Goal: Task Accomplishment & Management: Use online tool/utility

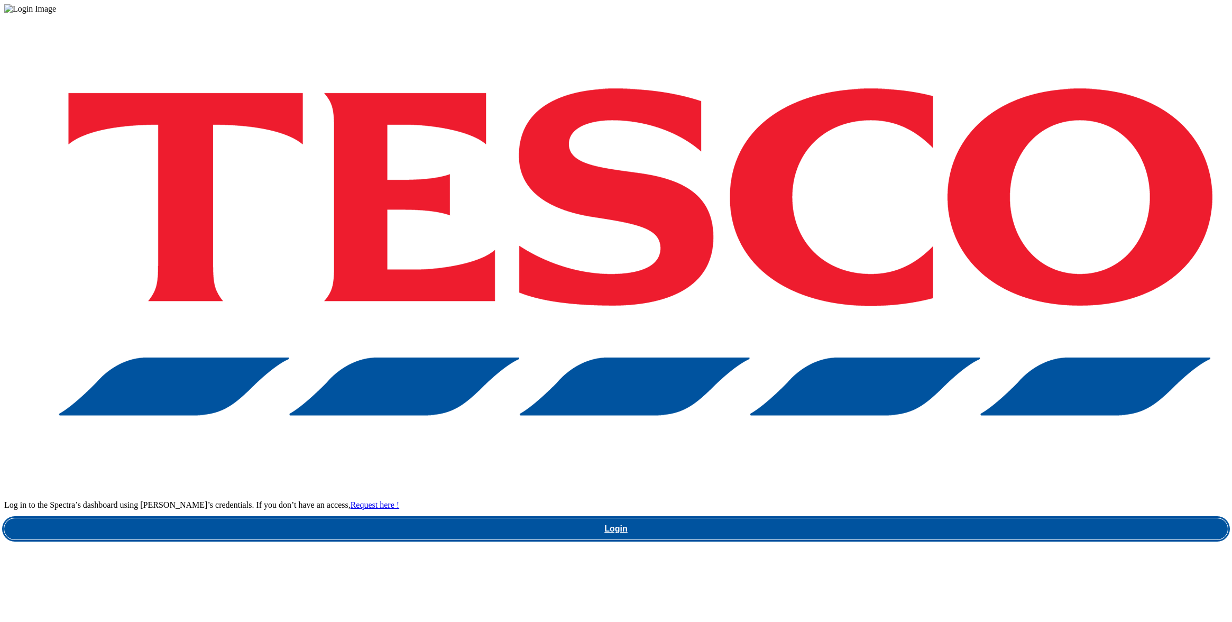
click at [892, 518] on link "Login" at bounding box center [616, 528] width 1224 height 21
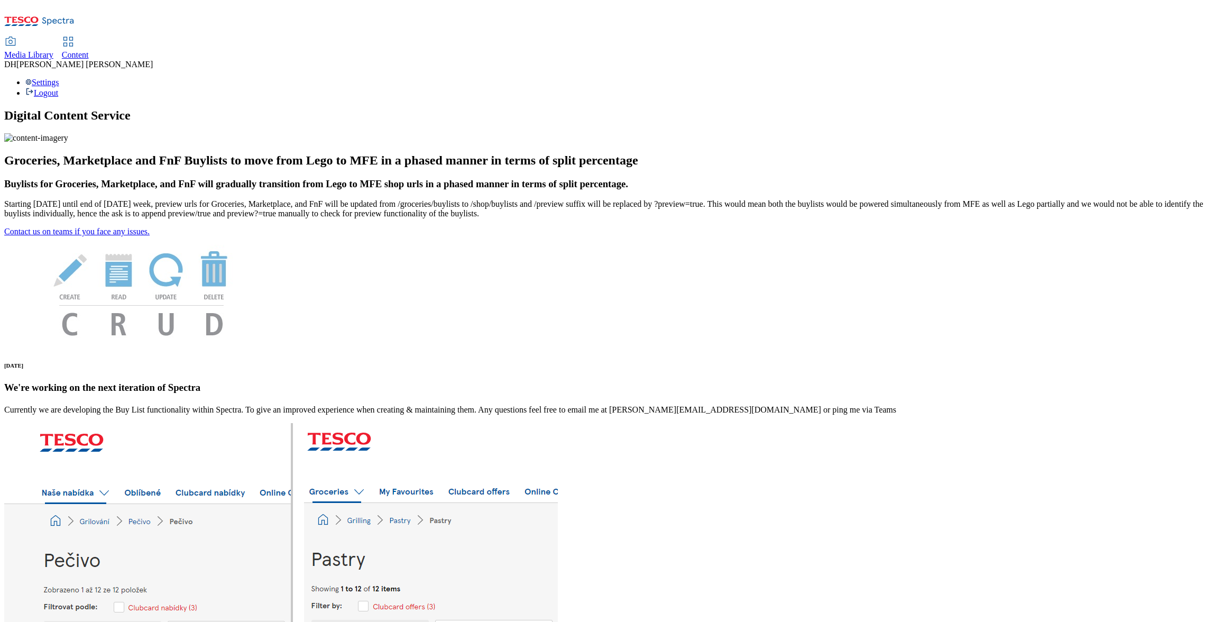
click at [53, 50] on span "Media Library" at bounding box center [28, 54] width 49 height 9
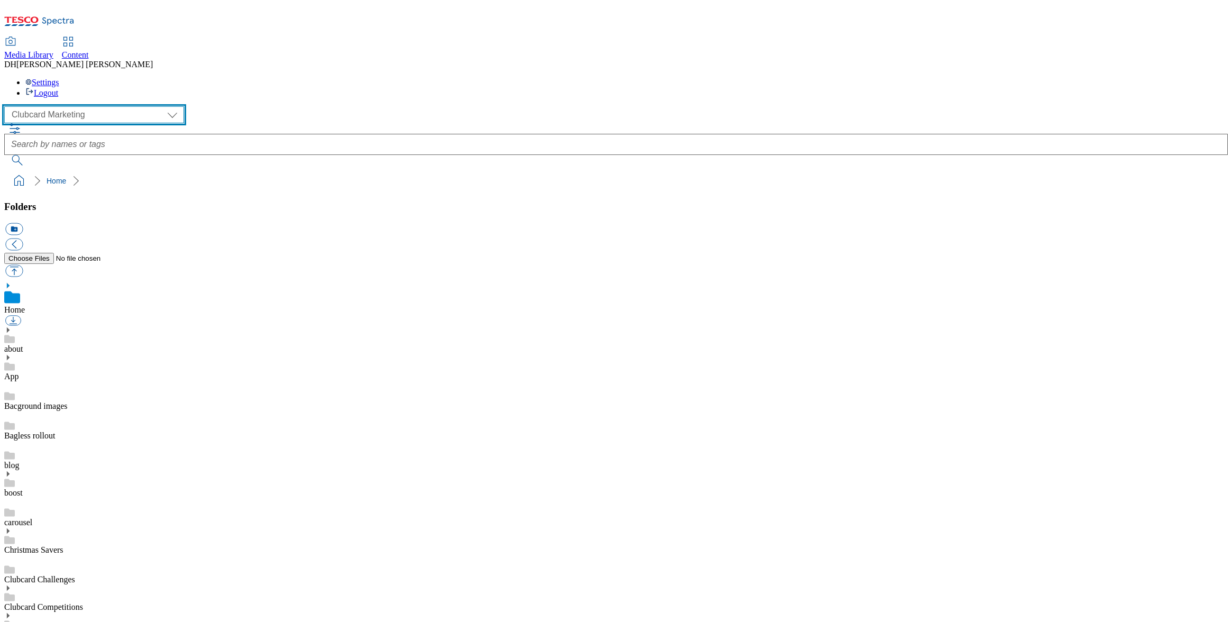
click at [65, 106] on select "Clubcard Marketing Demo Dotcom UK Emails GHS Marketing UK GHS Product UK GHS RO…" at bounding box center [94, 114] width 180 height 17
select select "flare-ghs-mktg"
click at [7, 106] on select "Clubcard Marketing Demo Dotcom UK Emails GHS Marketing UK GHS Product UK GHS RO…" at bounding box center [94, 114] width 180 height 17
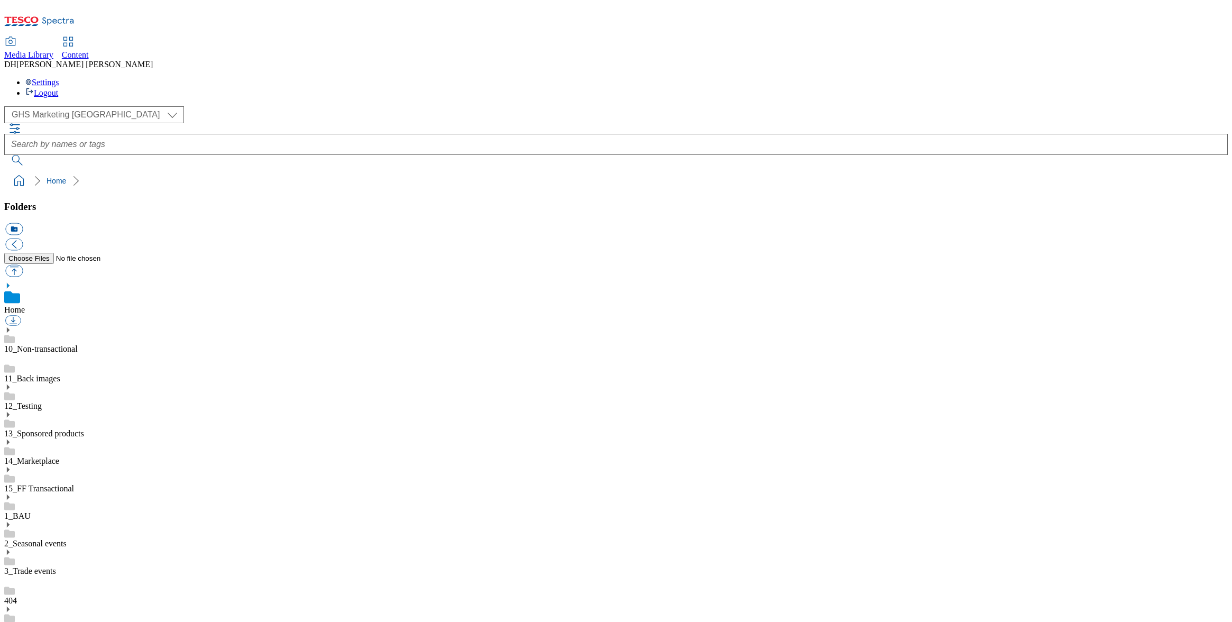
click at [10, 494] on use at bounding box center [8, 496] width 3 height 5
click at [12, 493] on icon at bounding box center [7, 496] width 7 height 7
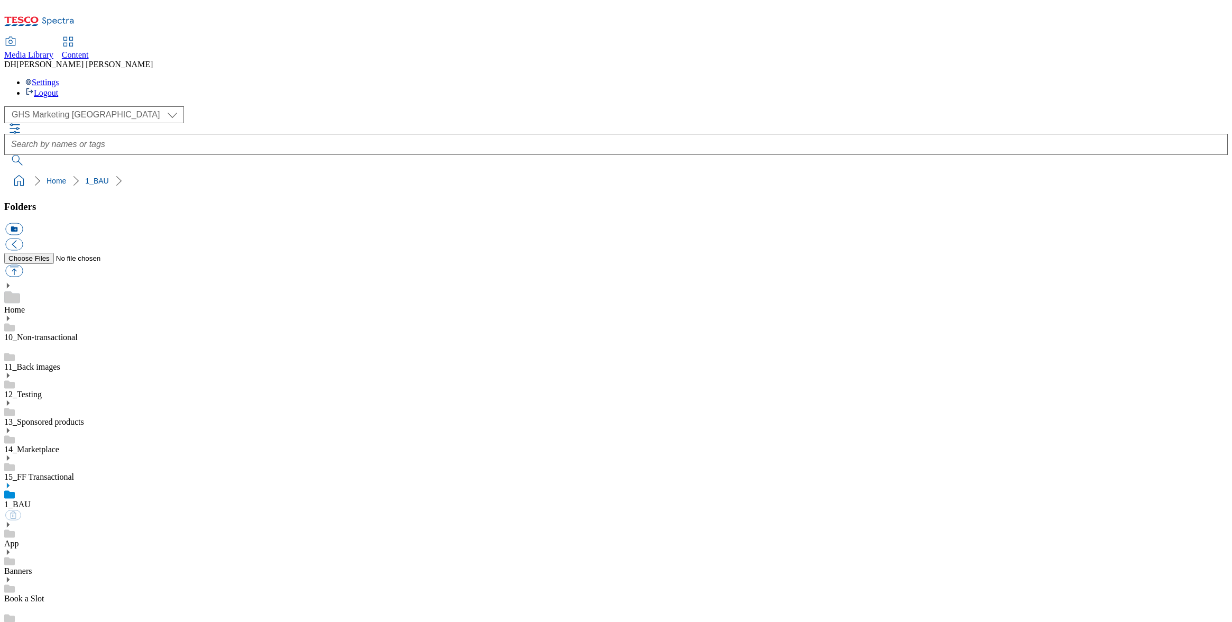
scroll to position [72, 0]
click at [23, 265] on button "button" at bounding box center [13, 271] width 17 height 12
type input "C:\fakepath\APM Online Verification Form 11102025.pdf"
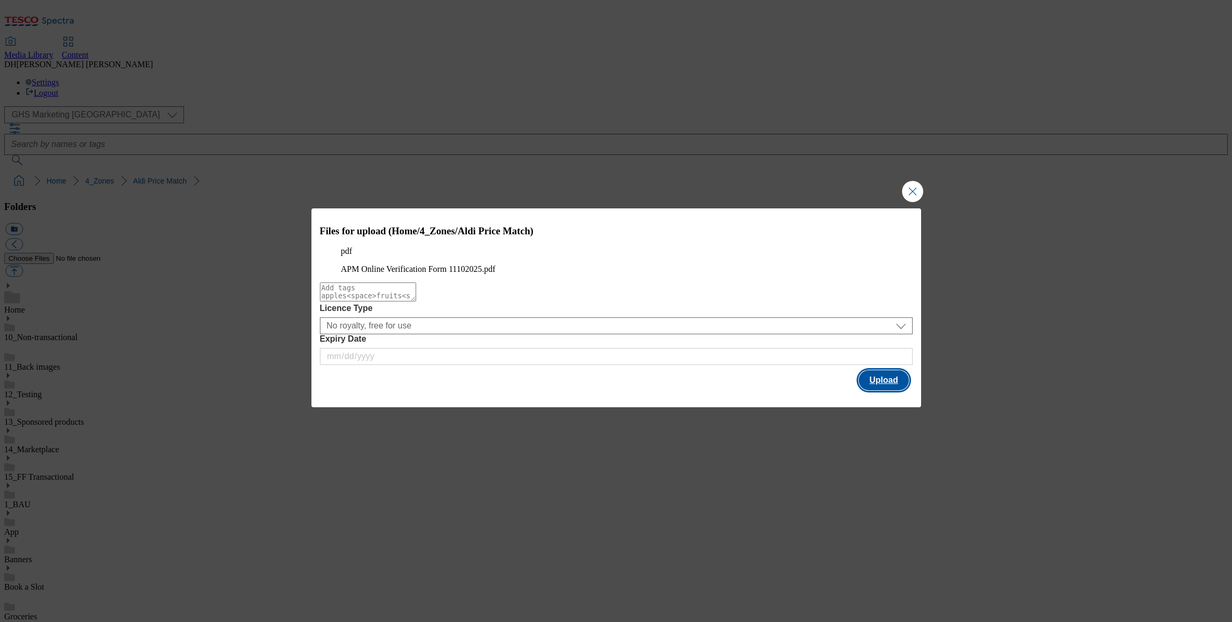
click at [896, 390] on button "Upload" at bounding box center [884, 380] width 50 height 20
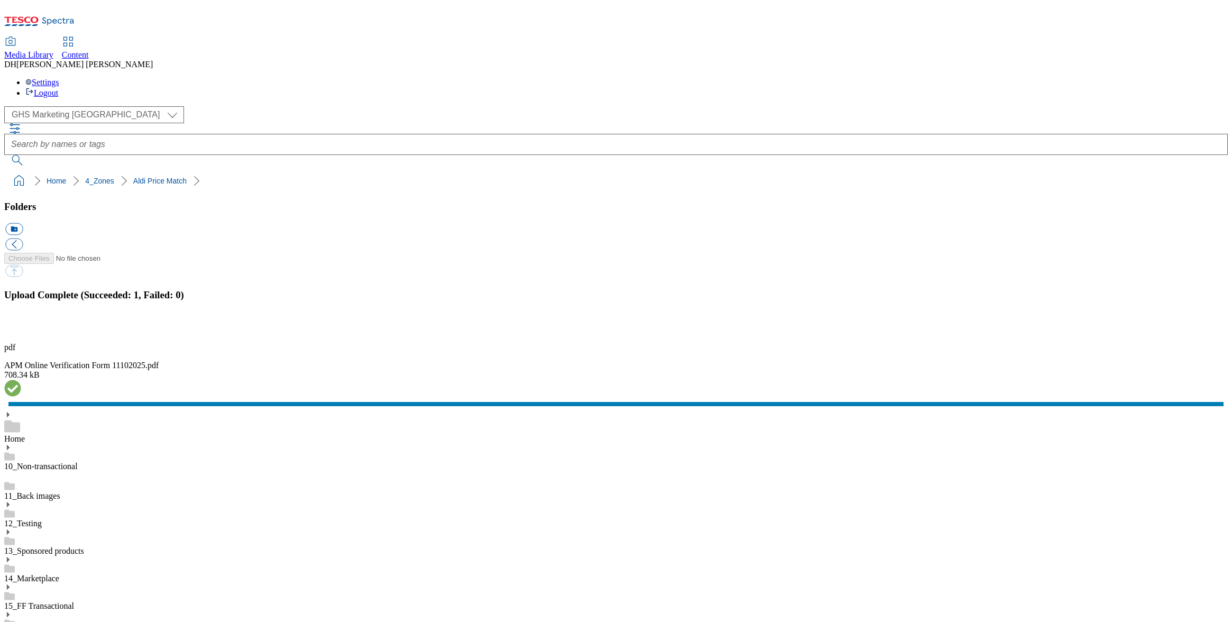
click at [70, 411] on div "Home" at bounding box center [616, 427] width 1224 height 33
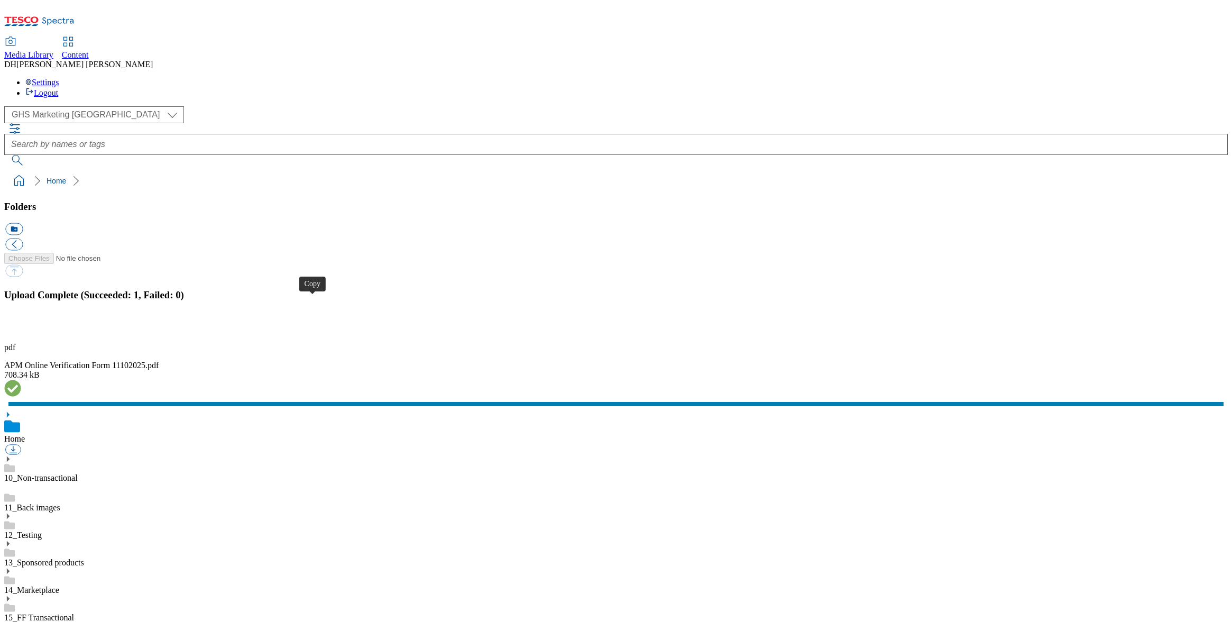
click at [21, 333] on button "button" at bounding box center [13, 328] width 16 height 10
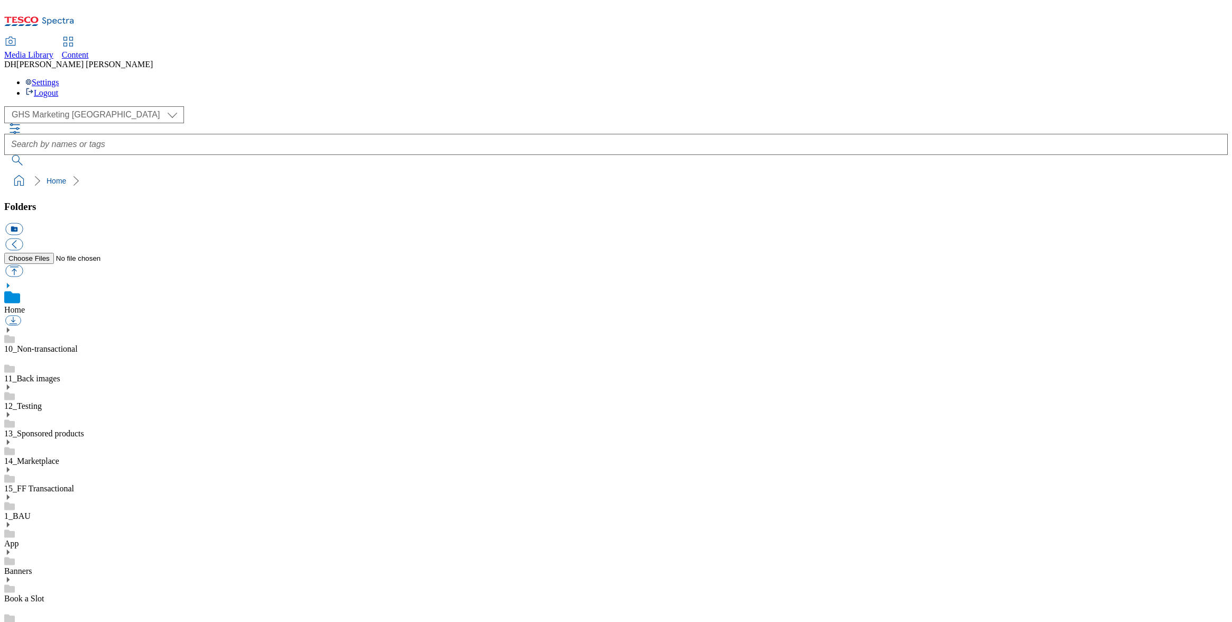
click at [78, 344] on link "10_Non-transactional" at bounding box center [41, 348] width 74 height 9
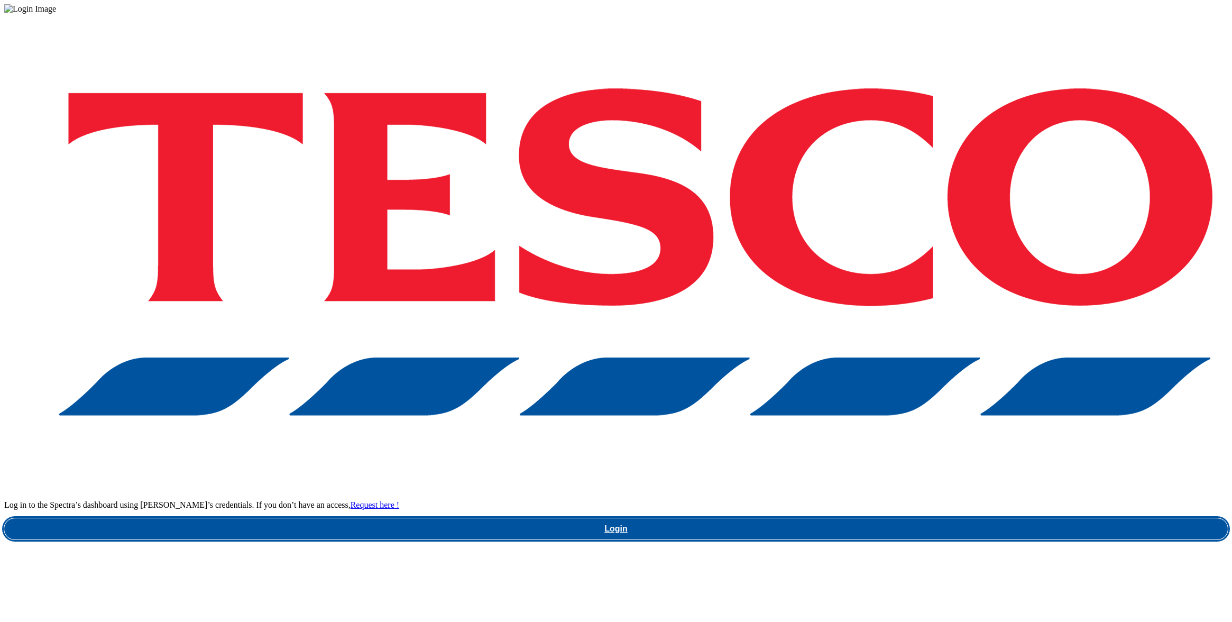
click at [925, 518] on link "Login" at bounding box center [616, 528] width 1224 height 21
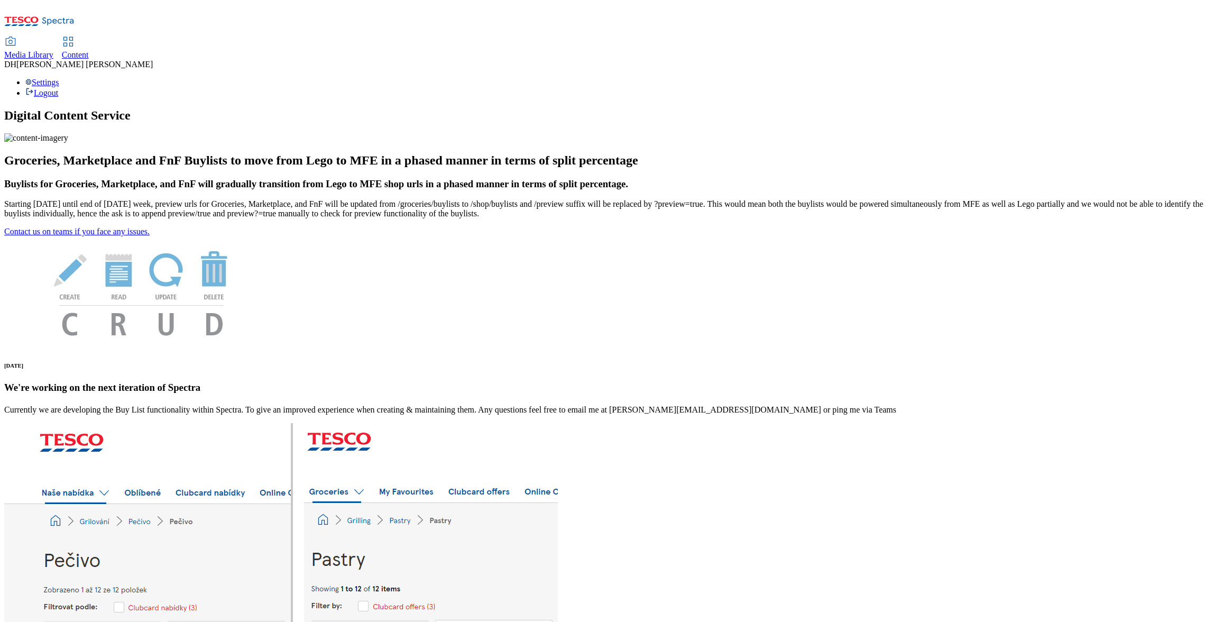
click at [89, 50] on span "Content" at bounding box center [75, 54] width 27 height 9
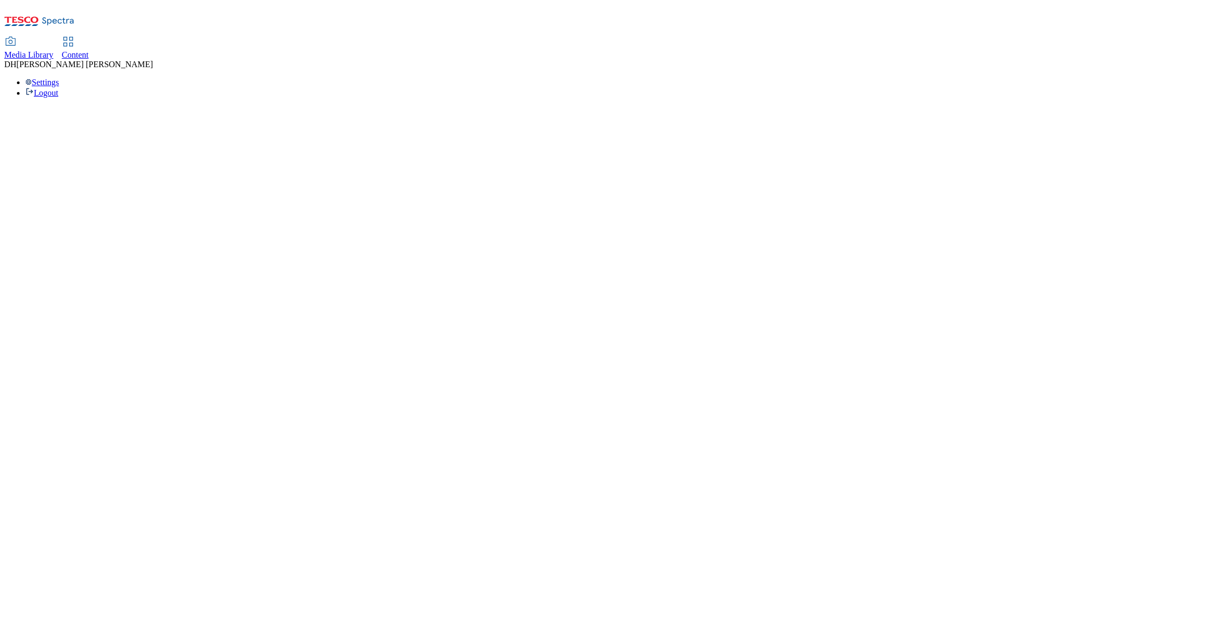
select select "group-comms"
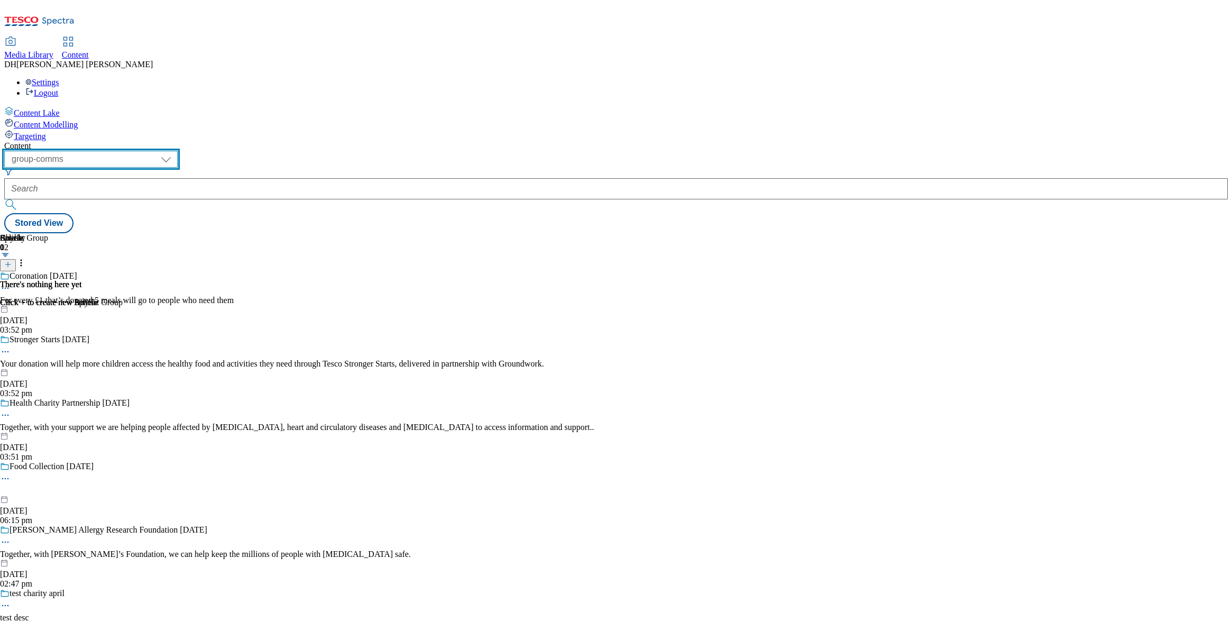
click at [167, 151] on select "dotcom-cz dotcom-hu dotcom-sk fnf-uk ghs-roi ghs-uk group-comms ighs-cz ighs-hu…" at bounding box center [90, 159] width 173 height 17
click at [46, 132] on span "Targeting" at bounding box center [30, 136] width 32 height 9
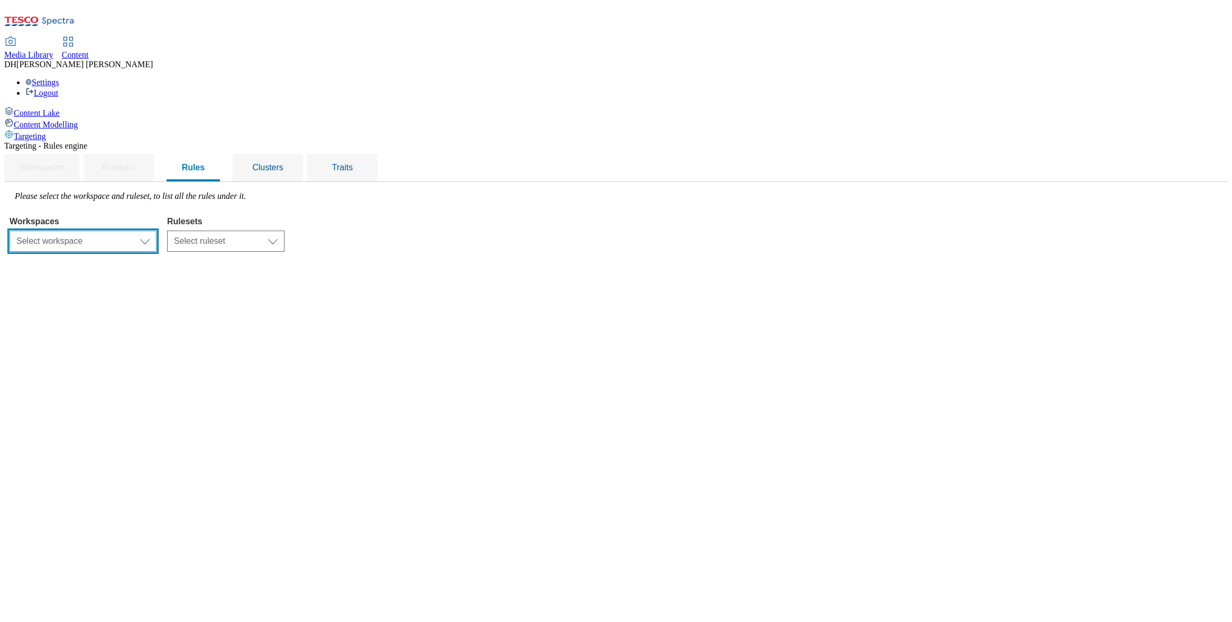
click at [157, 231] on select "Select workspace Content" at bounding box center [83, 241] width 147 height 21
select select "f510054f-adaa-4692-b570-80fa3897127a"
click at [284, 231] on select "Select ruleset CZ HU ROI SK UK" at bounding box center [225, 241] width 117 height 21
select select "7f9e739d-6abb-424f-b94f-4b375a3fe6e0"
click at [284, 231] on select "Select ruleset CZ HU ROI SK UK" at bounding box center [225, 241] width 117 height 21
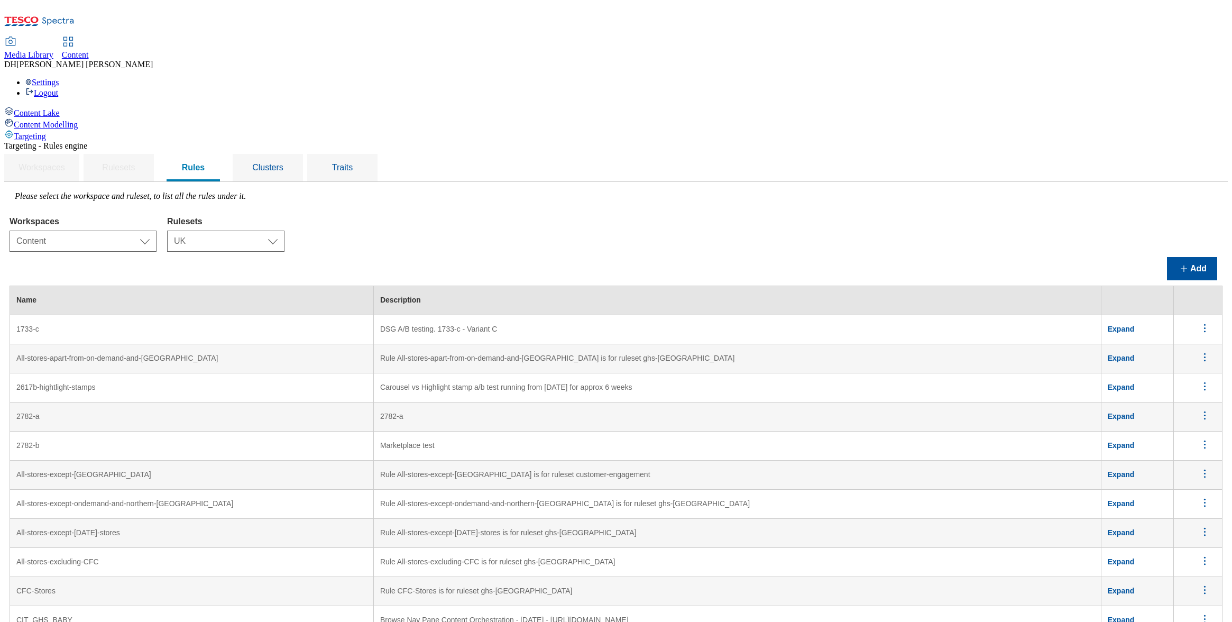
scroll to position [3934, 0]
drag, startPoint x: 745, startPoint y: 317, endPoint x: 760, endPoint y: 313, distance: 16.4
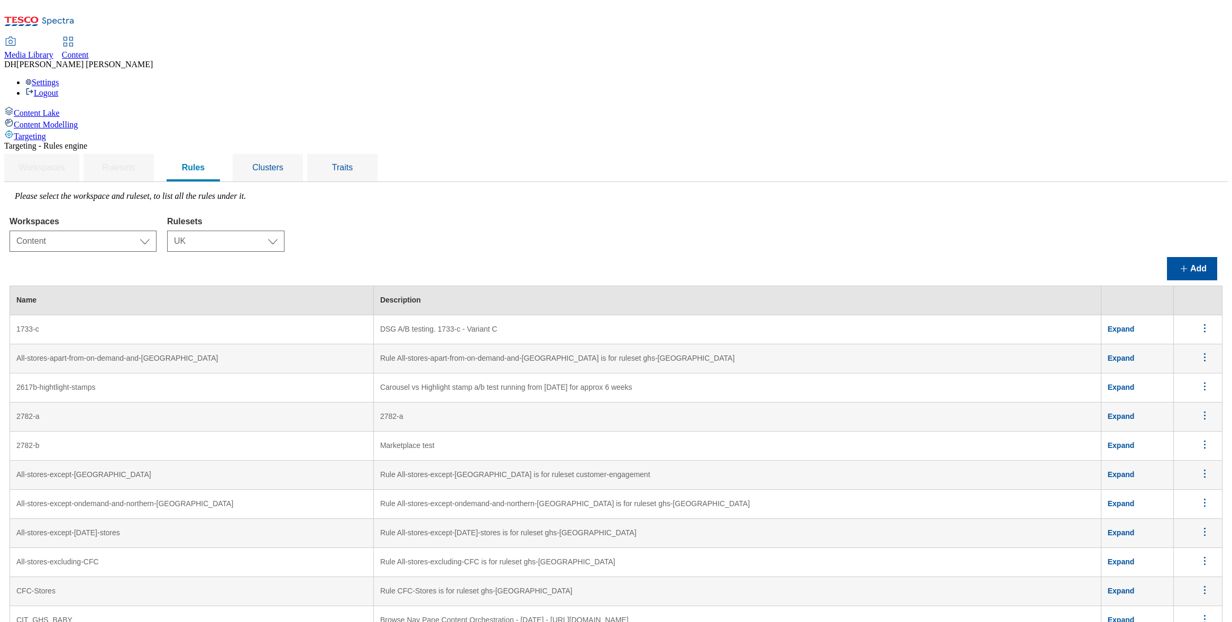
click at [290, 154] on div "Clusters" at bounding box center [267, 167] width 45 height 27
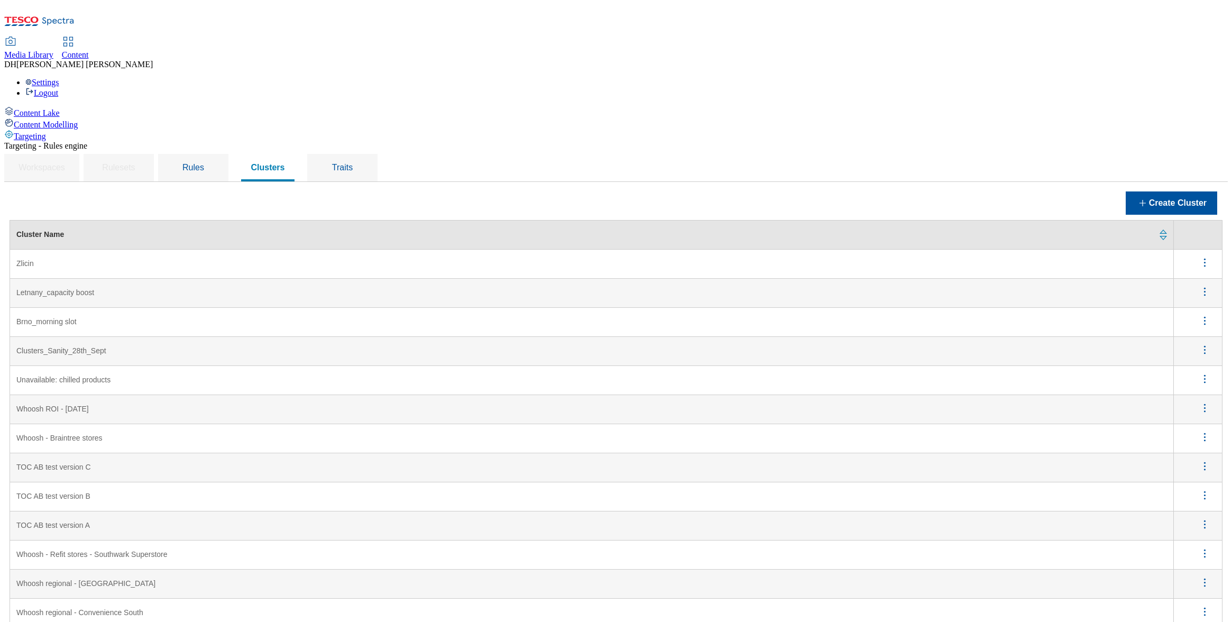
scroll to position [1222, 0]
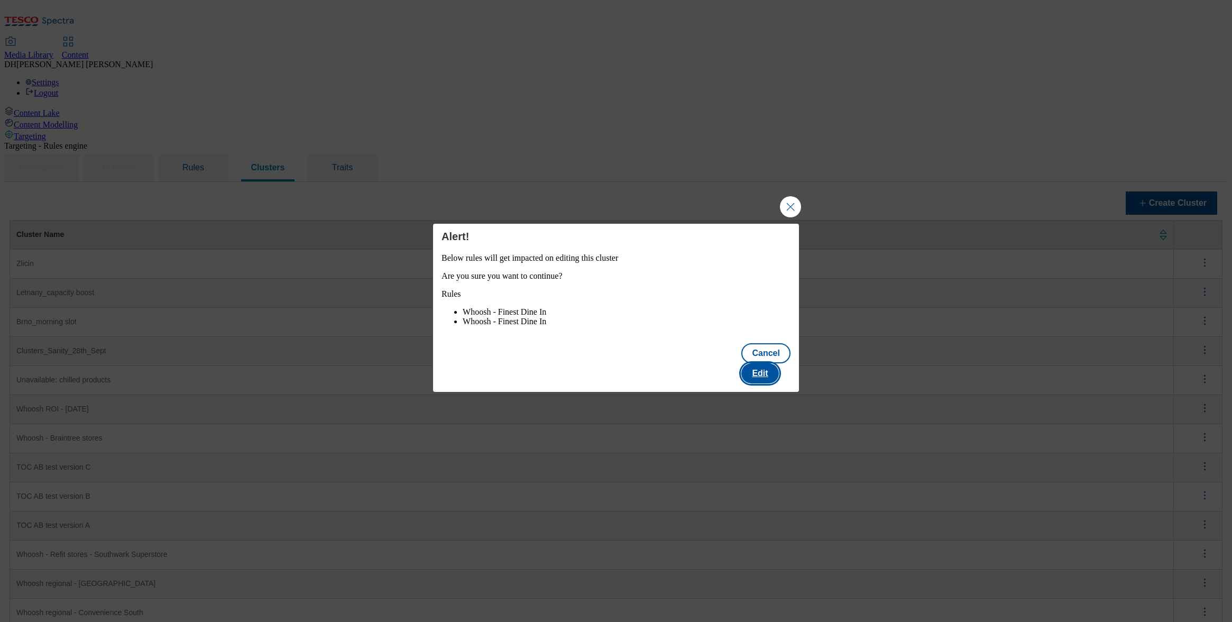
click at [775, 374] on button "Edit" at bounding box center [759, 373] width 37 height 20
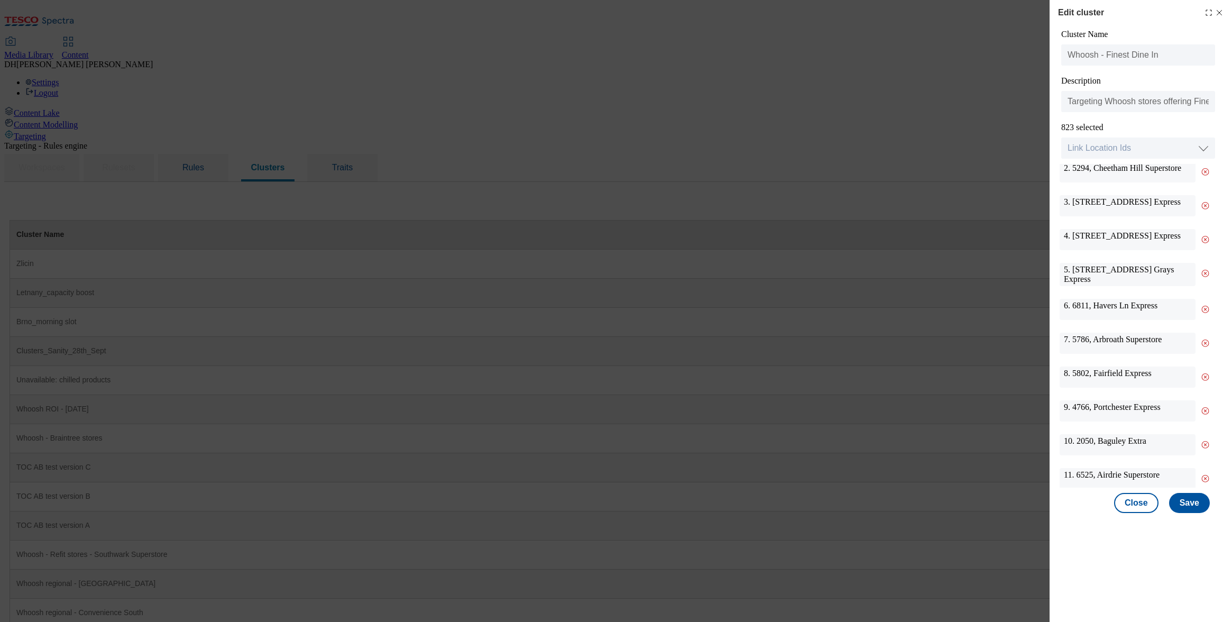
scroll to position [0, 0]
